Goal: Transaction & Acquisition: Purchase product/service

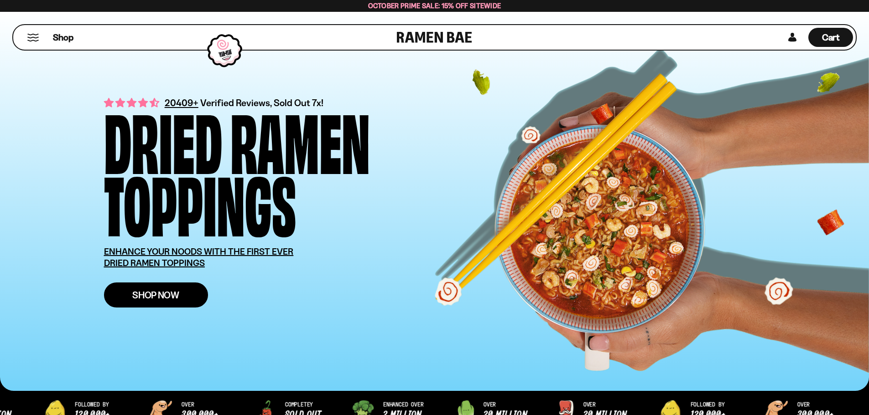
click at [163, 291] on span "Shop Now" at bounding box center [155, 296] width 47 height 10
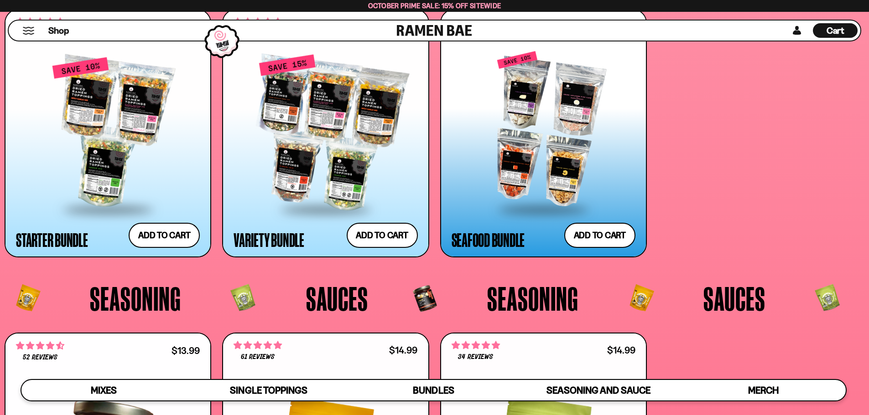
scroll to position [2365, 0]
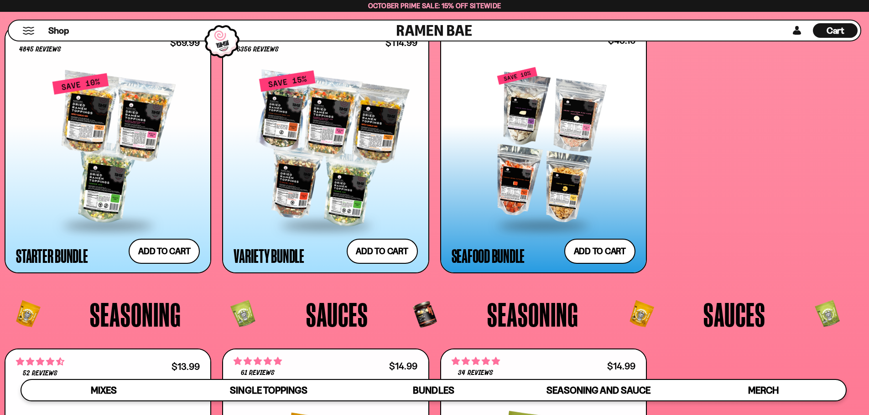
click at [564, 166] on div at bounding box center [544, 146] width 184 height 157
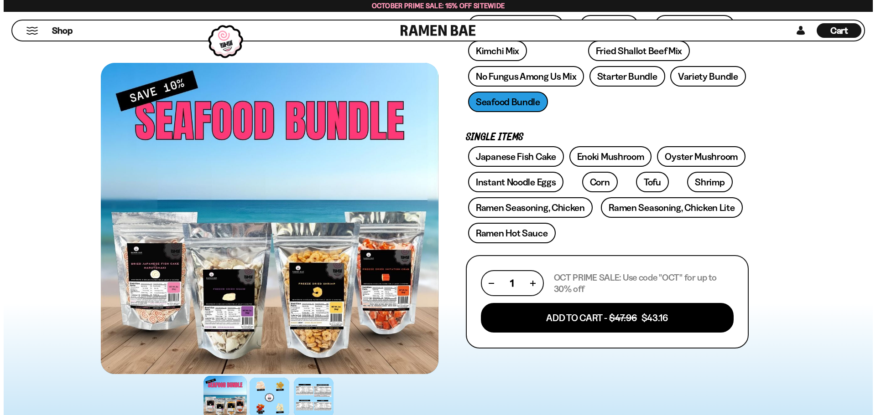
scroll to position [137, 0]
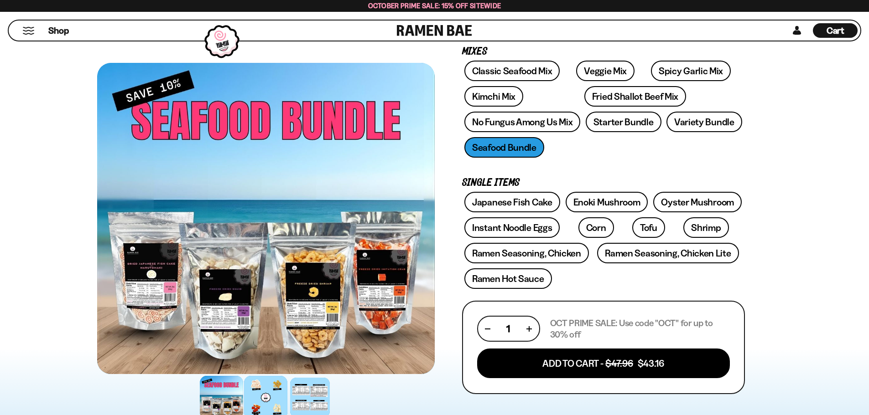
click at [264, 402] on div at bounding box center [265, 397] width 43 height 43
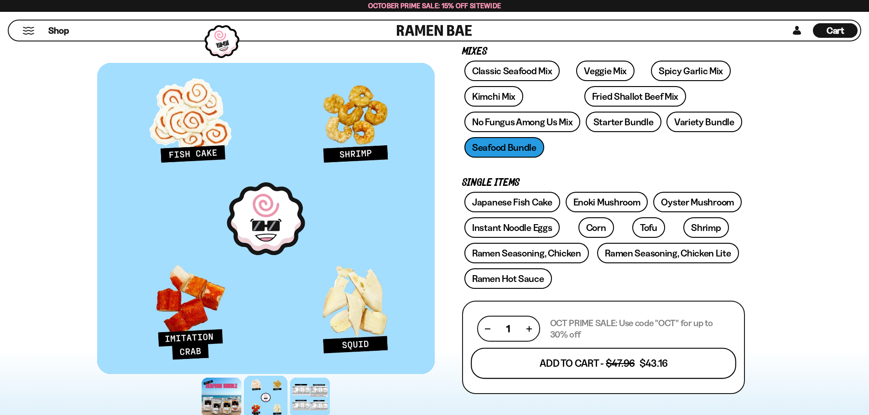
drag, startPoint x: 266, startPoint y: 400, endPoint x: 634, endPoint y: 367, distance: 369.1
click at [634, 367] on button "Add To Cart - $47.96 $43.16" at bounding box center [603, 363] width 265 height 31
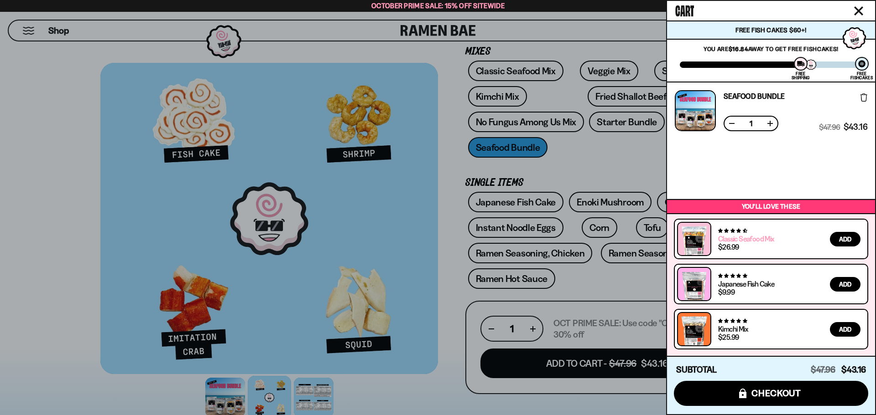
click at [748, 241] on link "Classic Seafood Mix" at bounding box center [746, 238] width 56 height 9
